Goal: Information Seeking & Learning: Learn about a topic

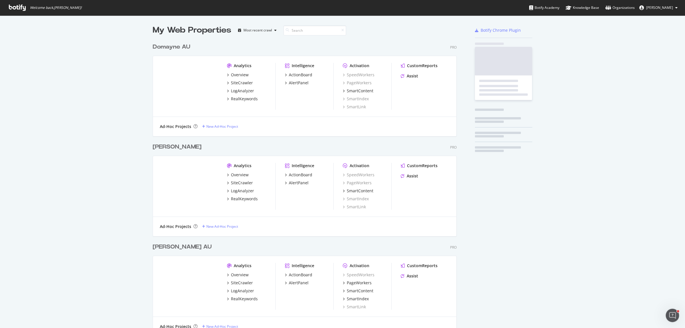
scroll to position [318, 303]
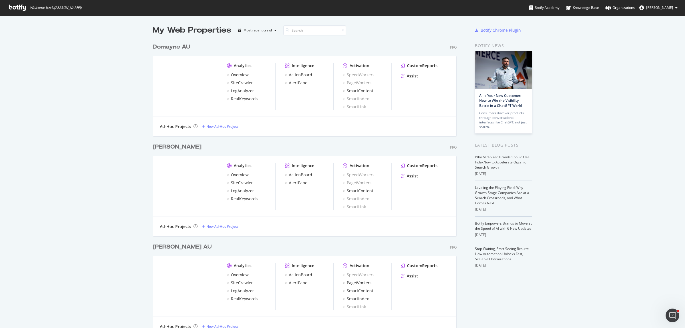
click at [115, 155] on div "My Web Properties Most recent crawl Domayne AU Pro Analytics Overview SiteCrawl…" at bounding box center [342, 191] width 685 height 353
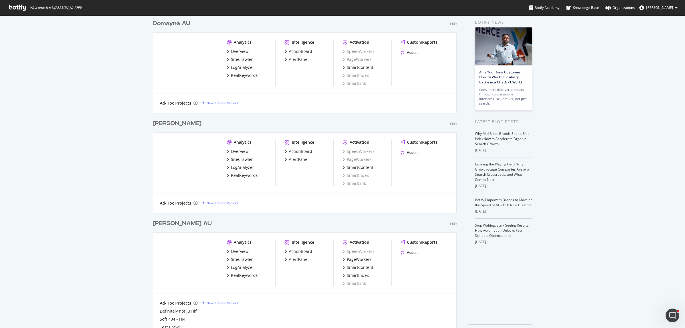
scroll to position [36, 0]
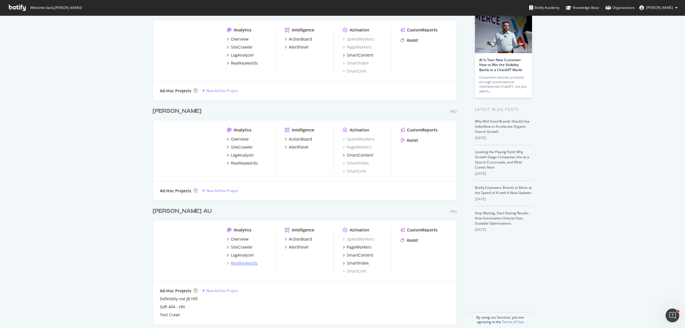
click at [234, 264] on div "RealKeywords" at bounding box center [244, 263] width 27 height 6
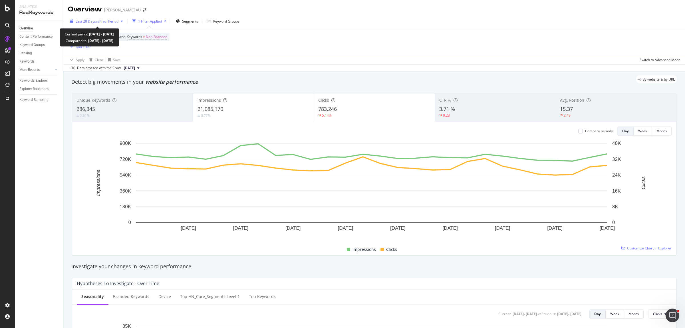
click at [99, 22] on span "vs Prev. Period" at bounding box center [107, 21] width 23 height 5
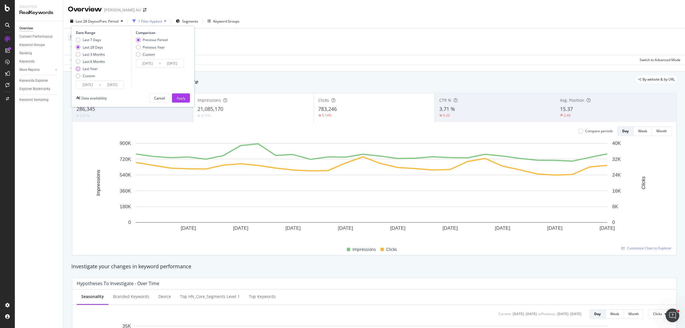
click at [91, 70] on div "Last Year" at bounding box center [90, 68] width 15 height 5
type input "[DATE]"
click at [92, 86] on input "[DATE]" at bounding box center [87, 85] width 23 height 8
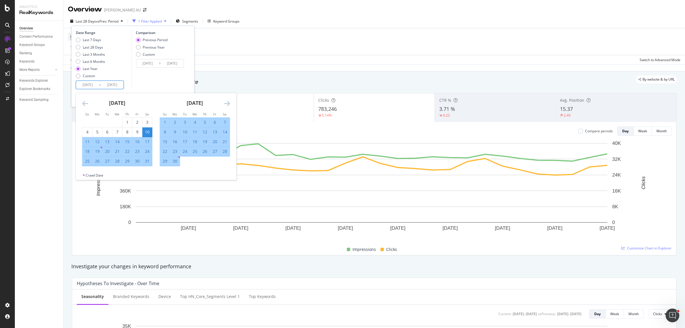
click at [84, 100] on icon "Move backward to switch to the previous month." at bounding box center [85, 103] width 6 height 7
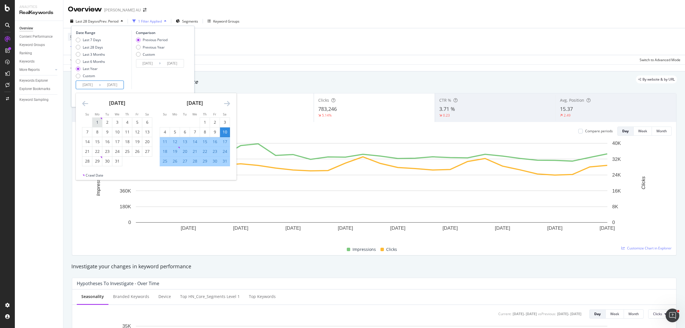
click at [97, 122] on div "1" at bounding box center [97, 122] width 10 height 6
type input "[DATE]"
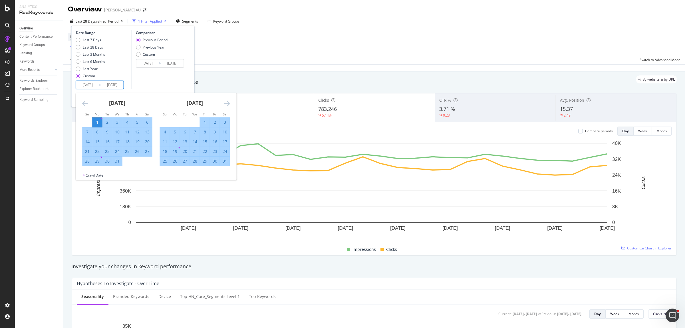
click at [224, 101] on icon "Move forward to switch to the next month." at bounding box center [227, 103] width 6 height 7
click at [224, 102] on icon "Move forward to switch to the next month." at bounding box center [227, 103] width 6 height 7
click at [225, 103] on icon "Move forward to switch to the next month." at bounding box center [227, 103] width 6 height 7
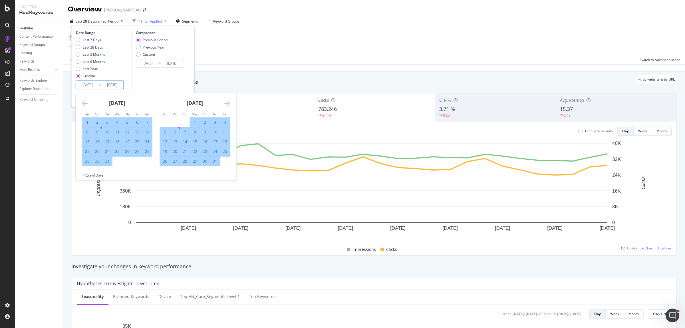
click at [225, 103] on icon "Move forward to switch to the next month." at bounding box center [227, 103] width 6 height 7
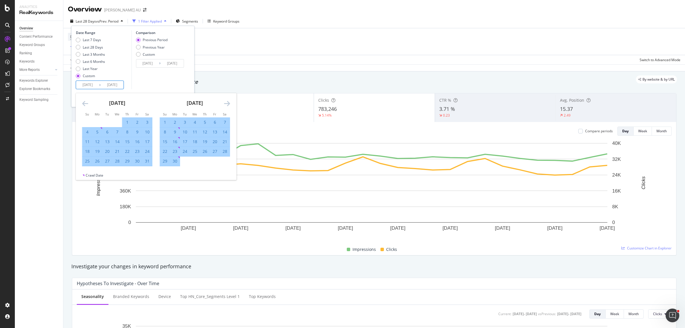
click at [176, 160] on div "30" at bounding box center [175, 161] width 10 height 6
type input "[DATE]"
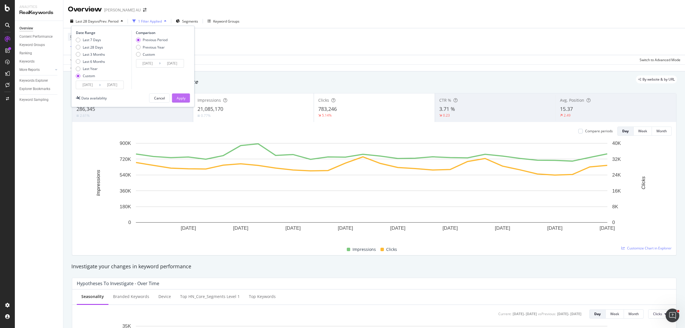
click at [177, 99] on div "Apply" at bounding box center [181, 98] width 9 height 5
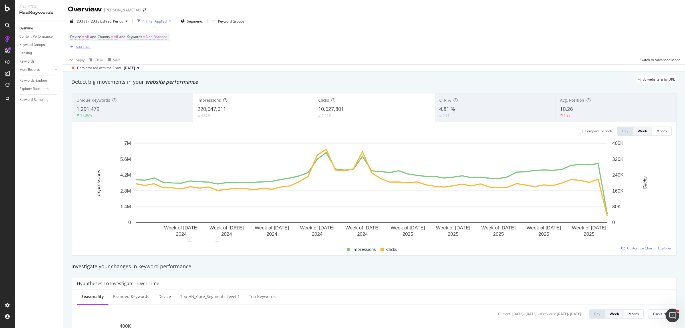
click at [86, 48] on div "Add Filter" at bounding box center [83, 47] width 15 height 5
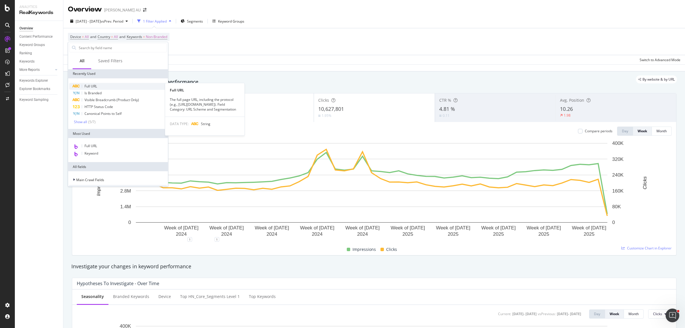
click at [96, 85] on span "Full URL" at bounding box center [90, 86] width 13 height 5
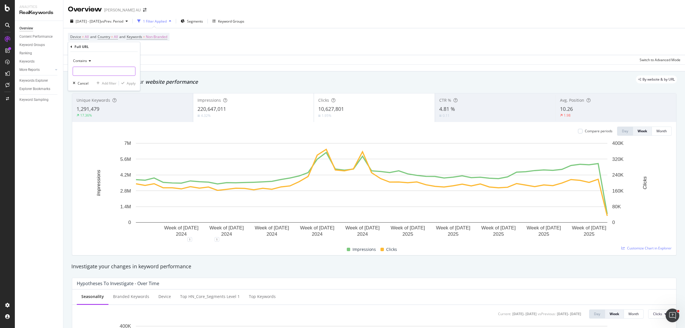
click at [98, 74] on input "text" at bounding box center [104, 71] width 62 height 9
paste input "[URL][DOMAIN_NAME]"
type input "[URL][DOMAIN_NAME]"
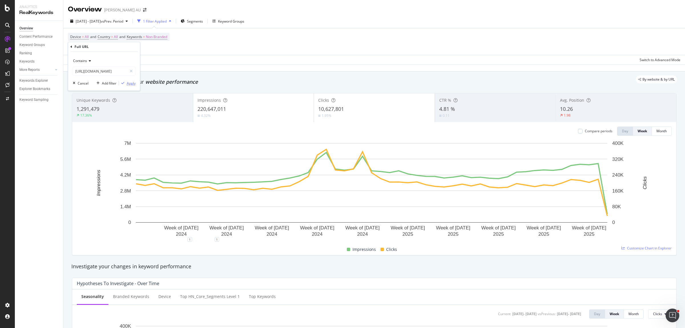
click at [131, 83] on div "Apply" at bounding box center [131, 83] width 9 height 5
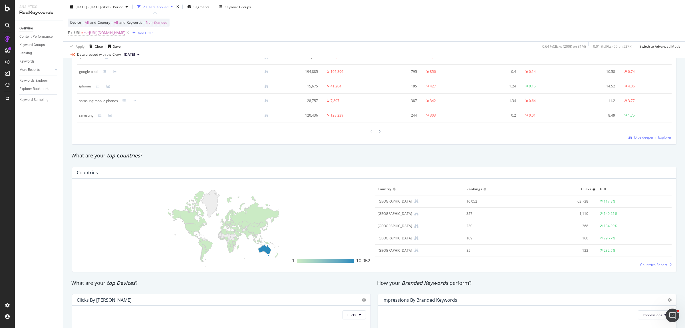
scroll to position [831, 0]
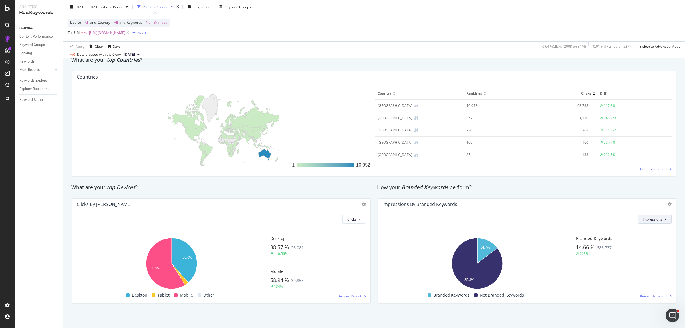
click at [658, 216] on button "Impressions" at bounding box center [655, 218] width 34 height 9
click at [650, 228] on span "Clicks" at bounding box center [647, 230] width 20 height 5
drag, startPoint x: 370, startPoint y: 213, endPoint x: 364, endPoint y: 200, distance: 13.7
click at [370, 213] on div "Clicks by Device Clicks Hold CTRL while clicking to filter the report. 38.6% 58…" at bounding box center [222, 251] width 306 height 114
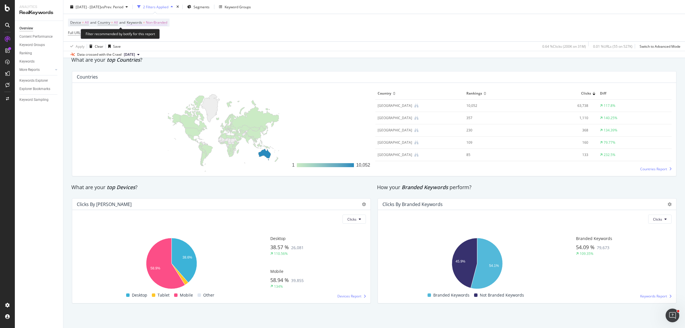
click at [167, 20] on span "Non-Branded" at bounding box center [156, 23] width 21 height 8
click at [161, 35] on icon "button" at bounding box center [162, 35] width 2 height 3
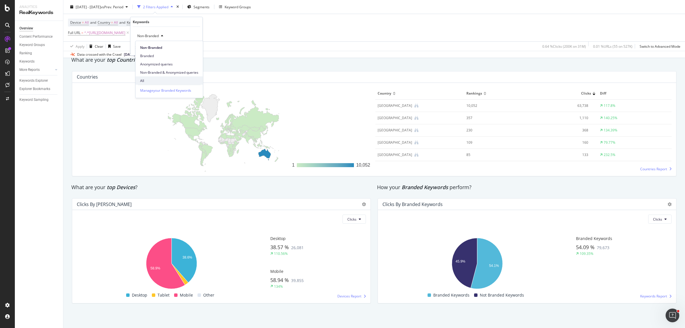
click at [148, 78] on span "All" at bounding box center [169, 80] width 58 height 5
click at [192, 50] on div "Apply" at bounding box center [193, 47] width 9 height 5
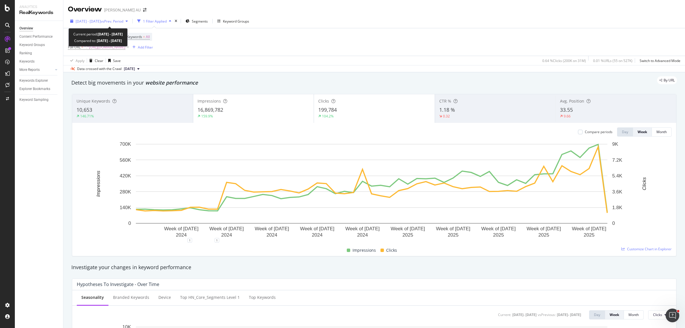
click at [122, 23] on span "vs Prev. Period" at bounding box center [112, 21] width 23 height 5
click at [283, 76] on div "By URL" at bounding box center [371, 80] width 611 height 8
click at [528, 7] on div "Overview [PERSON_NAME] AU" at bounding box center [374, 7] width 622 height 14
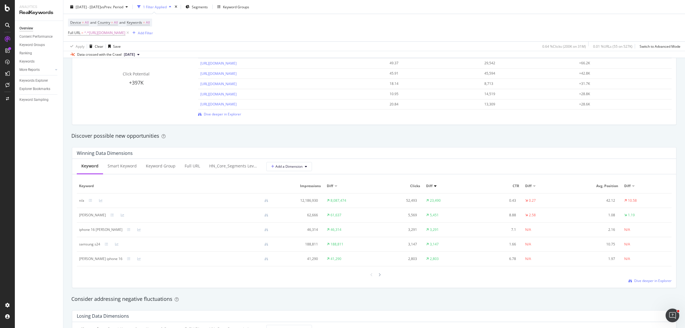
scroll to position [428, 0]
click at [194, 163] on div "Full URL" at bounding box center [192, 165] width 15 height 6
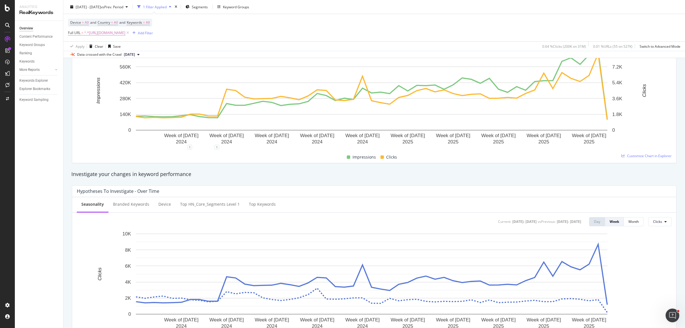
scroll to position [0, 0]
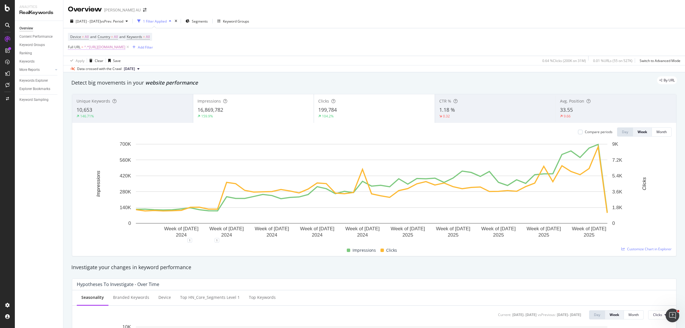
click at [125, 47] on span "^.*[URL][DOMAIN_NAME]" at bounding box center [104, 47] width 41 height 8
click at [120, 72] on input "[URL][DOMAIN_NAME]" at bounding box center [100, 70] width 54 height 9
click at [116, 71] on input "[URL][DOMAIN_NAME]" at bounding box center [100, 70] width 54 height 9
drag, startPoint x: 160, startPoint y: 68, endPoint x: 112, endPoint y: 73, distance: 49.1
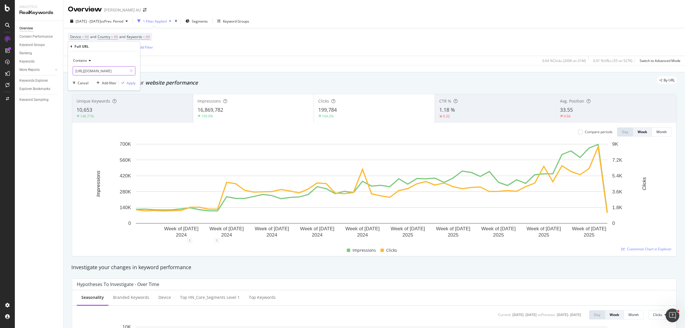
click at [112, 73] on input "[URL][DOMAIN_NAME]" at bounding box center [100, 70] width 54 height 9
click at [106, 72] on input "[URL][DOMAIN_NAME]" at bounding box center [100, 70] width 54 height 9
drag, startPoint x: 102, startPoint y: 71, endPoint x: 182, endPoint y: 69, distance: 80.5
click at [182, 69] on body "Analytics RealKeywords Overview Content Performance Keyword Groups Ranking Keyw…" at bounding box center [342, 164] width 685 height 328
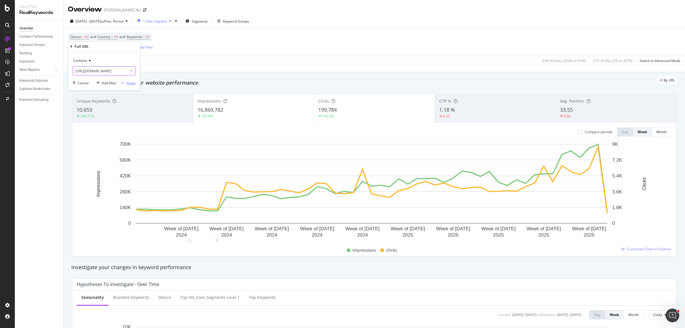
type input "[URL][DOMAIN_NAME]"
click at [132, 80] on div "Apply" at bounding box center [131, 82] width 9 height 5
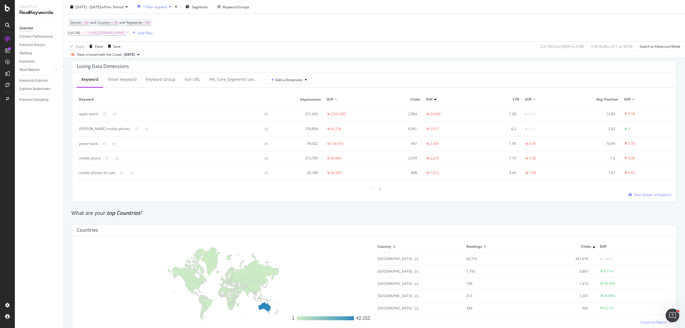
scroll to position [831, 0]
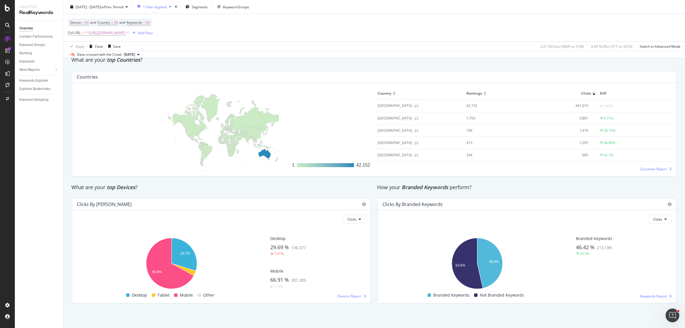
click at [374, 189] on div "How your Branded Keywords perform?" at bounding box center [527, 187] width 306 height 7
